Goal: Navigation & Orientation: Go to known website

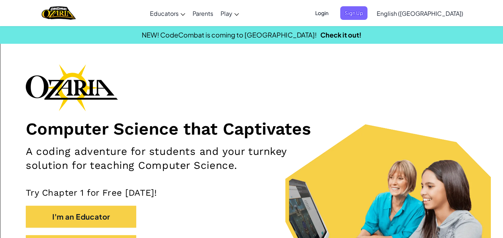
click at [333, 13] on span "Login" at bounding box center [322, 13] width 22 height 14
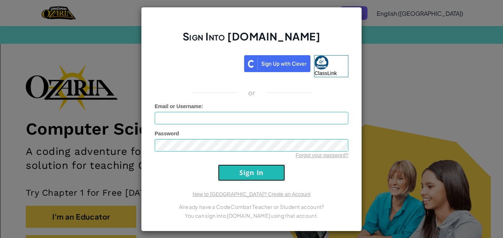
click at [225, 173] on input "Sign In" at bounding box center [251, 173] width 67 height 17
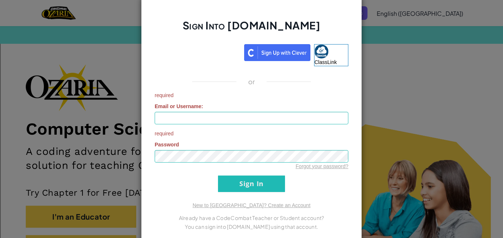
click at [374, 49] on div "Sign Into [DOMAIN_NAME] ClassLink or required Email or Username : required Pass…" at bounding box center [251, 119] width 503 height 238
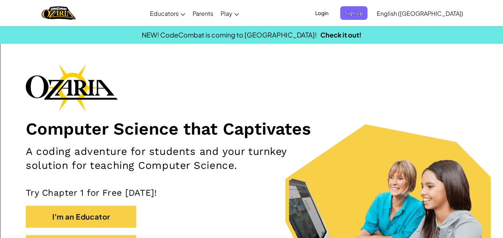
click at [333, 10] on span "Login" at bounding box center [322, 13] width 22 height 14
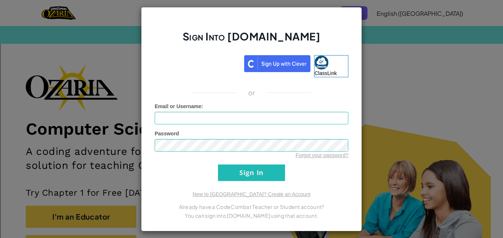
click at [353, 37] on div "Sign Into [DOMAIN_NAME] ClassLink or Unknown Error Email or Username : Password…" at bounding box center [251, 119] width 221 height 225
click at [382, 59] on div "Sign Into [DOMAIN_NAME] ClassLink or Unknown Error Email or Username : Password…" at bounding box center [251, 119] width 503 height 238
